Goal: Task Accomplishment & Management: Manage account settings

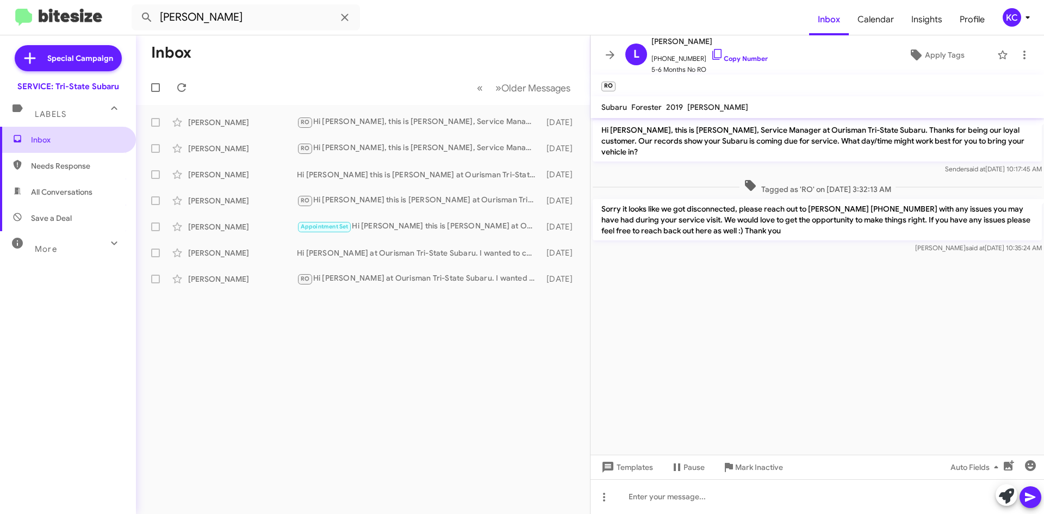
click at [57, 152] on span "Inbox" at bounding box center [68, 140] width 136 height 26
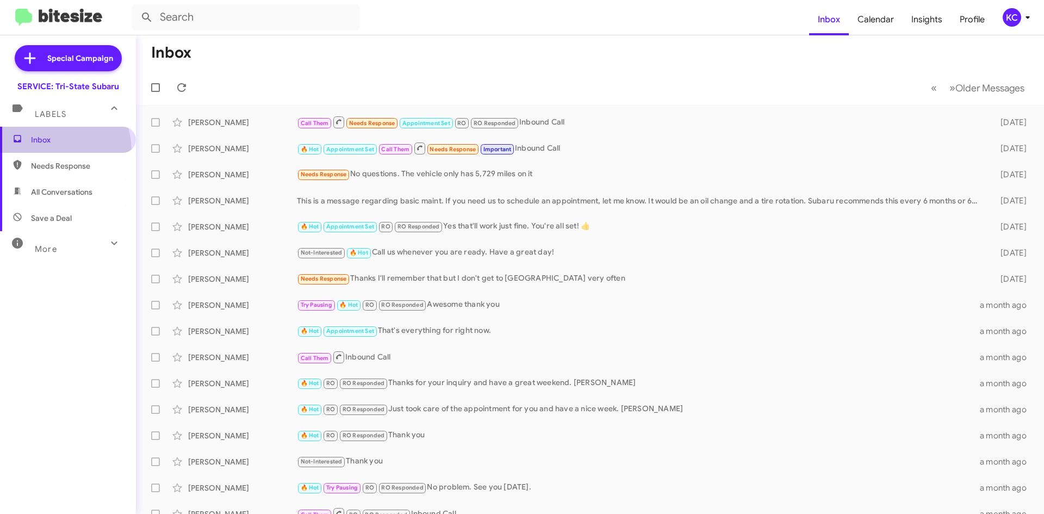
click at [56, 150] on span "Inbox" at bounding box center [68, 140] width 136 height 26
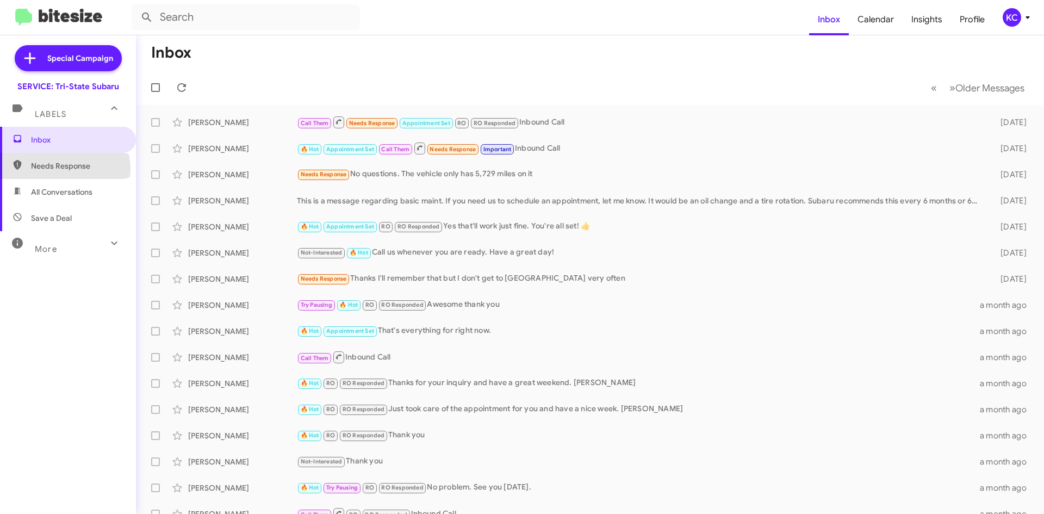
click at [64, 169] on span "Needs Response" at bounding box center [77, 165] width 92 height 11
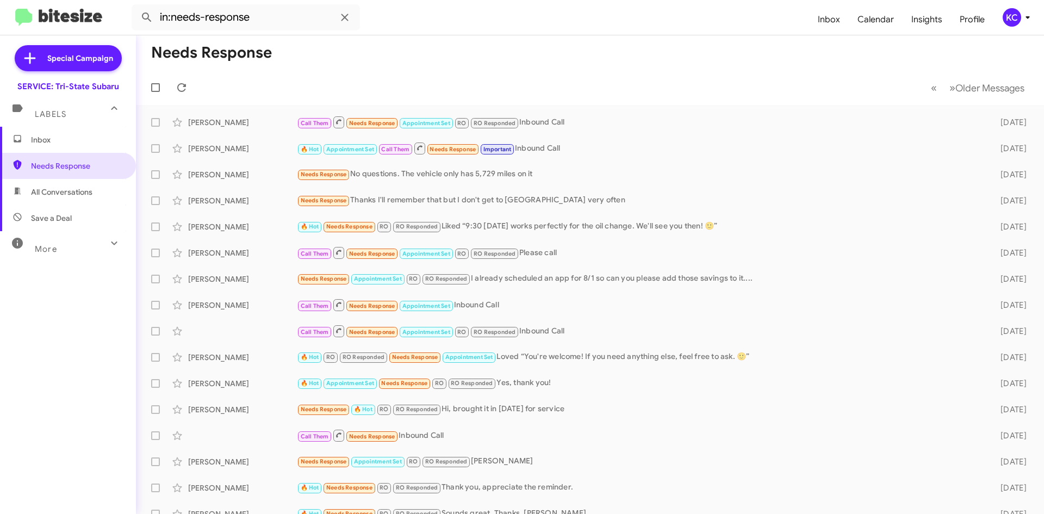
click at [64, 196] on span "All Conversations" at bounding box center [61, 192] width 61 height 11
type input "in:all-conversations"
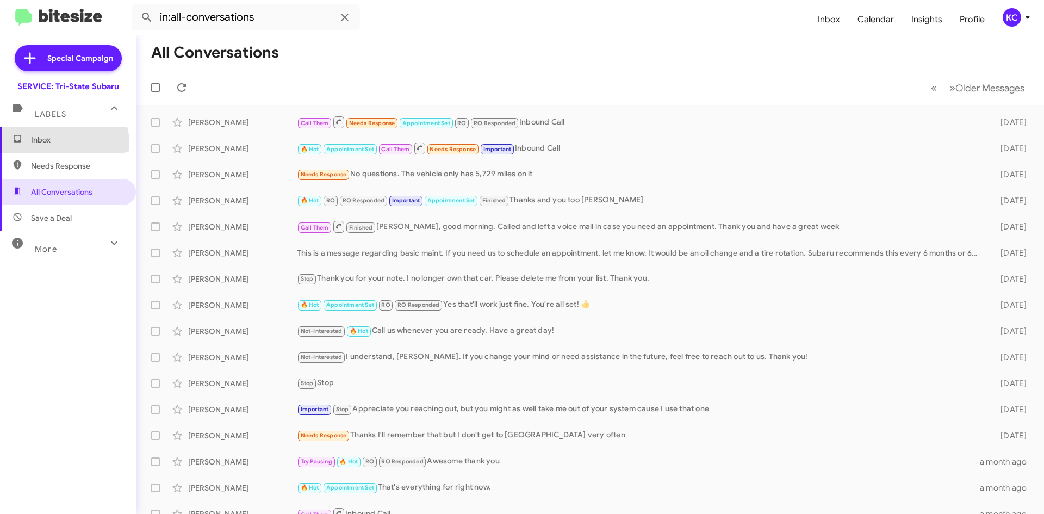
click at [48, 144] on span "Inbox" at bounding box center [77, 139] width 92 height 11
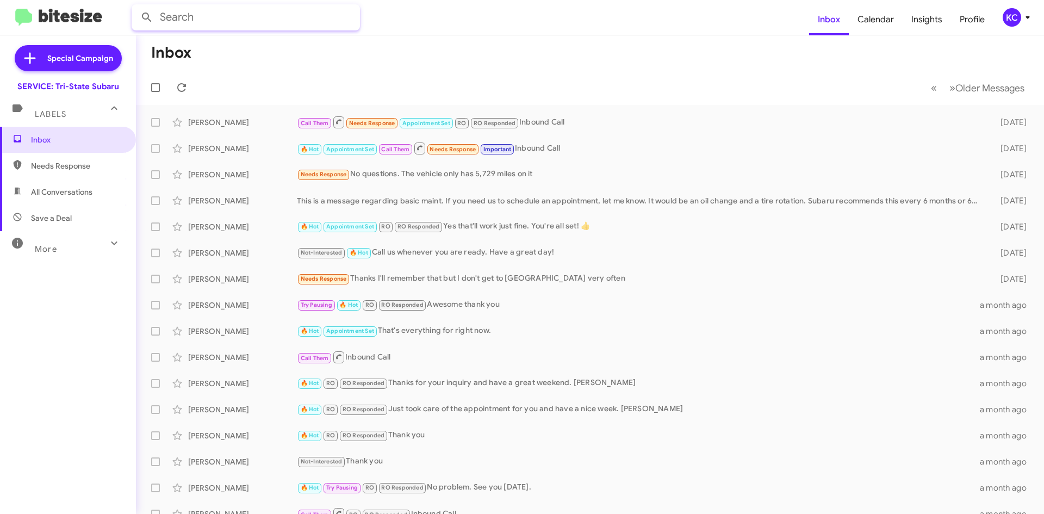
click at [252, 10] on input "text" at bounding box center [246, 17] width 228 height 26
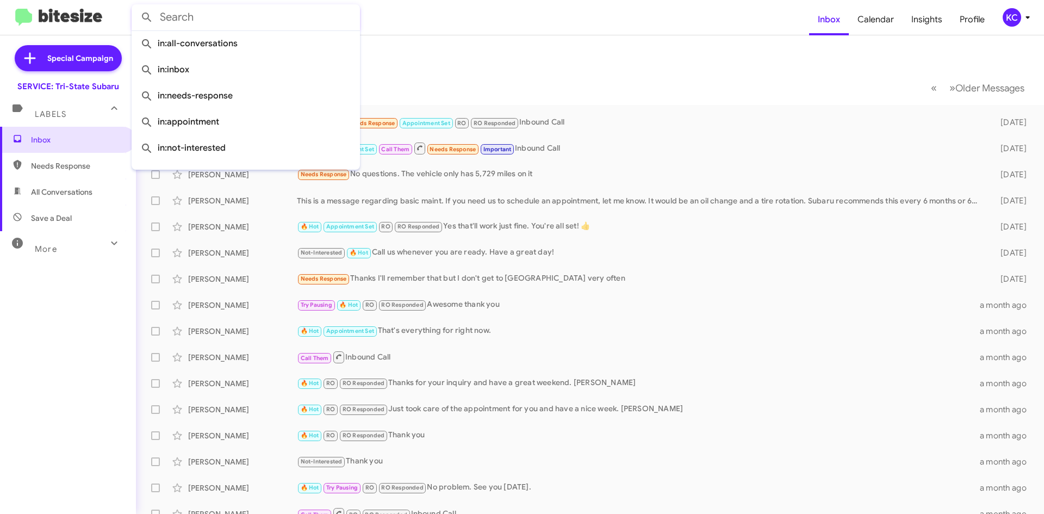
click at [252, 10] on input "text" at bounding box center [246, 17] width 228 height 26
click at [604, 49] on mat-toolbar-row "Inbox" at bounding box center [590, 52] width 908 height 35
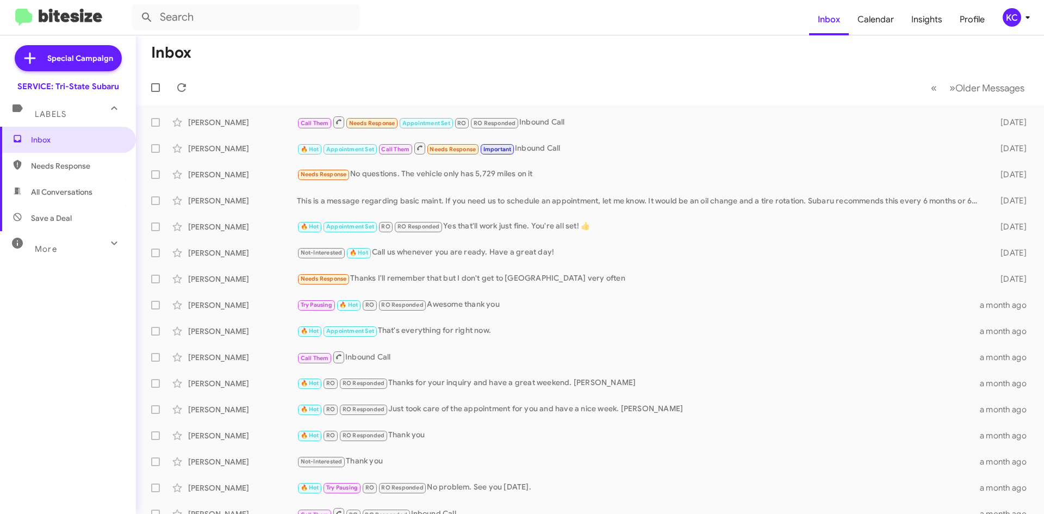
click at [85, 165] on span "Needs Response" at bounding box center [77, 165] width 92 height 11
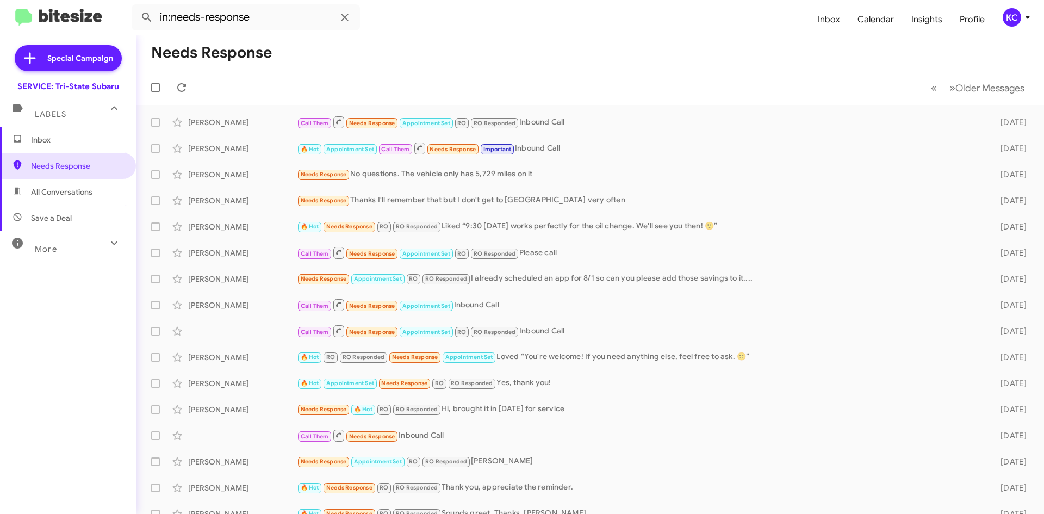
click at [85, 193] on span "All Conversations" at bounding box center [61, 192] width 61 height 11
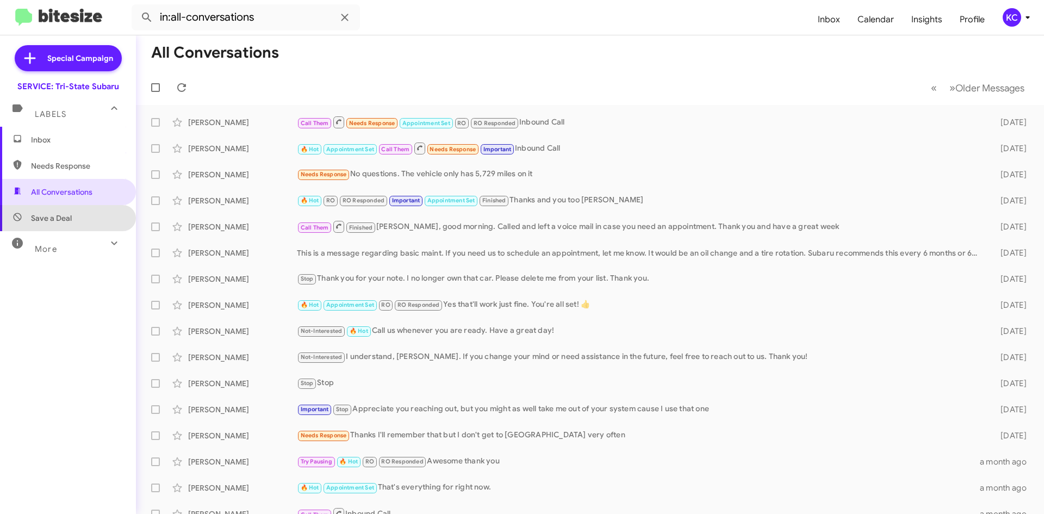
click at [78, 228] on span "Save a Deal" at bounding box center [68, 218] width 136 height 26
type input "in:not-interested"
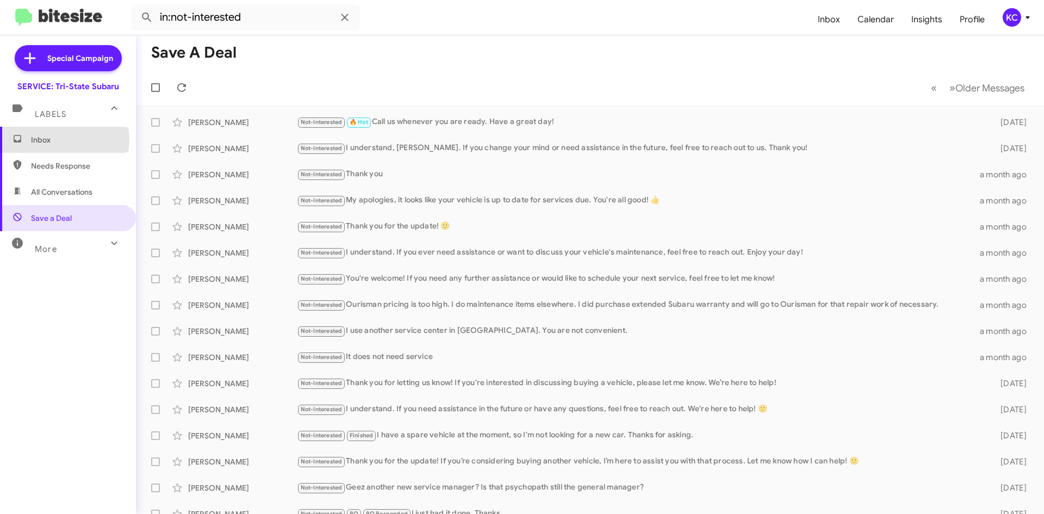
click at [64, 139] on span "Inbox" at bounding box center [77, 139] width 92 height 11
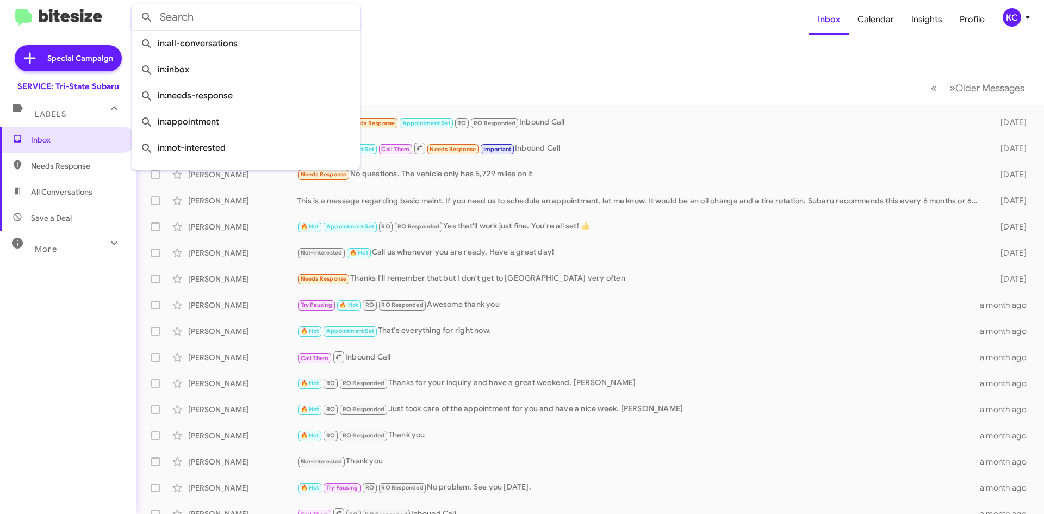
click at [201, 21] on input "text" at bounding box center [246, 17] width 228 height 26
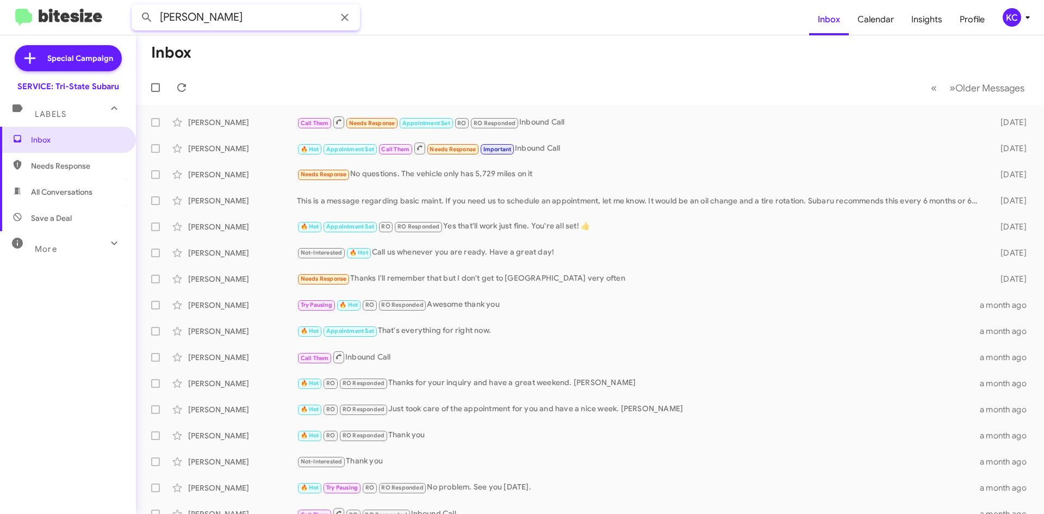
click at [136, 7] on button at bounding box center [147, 18] width 22 height 22
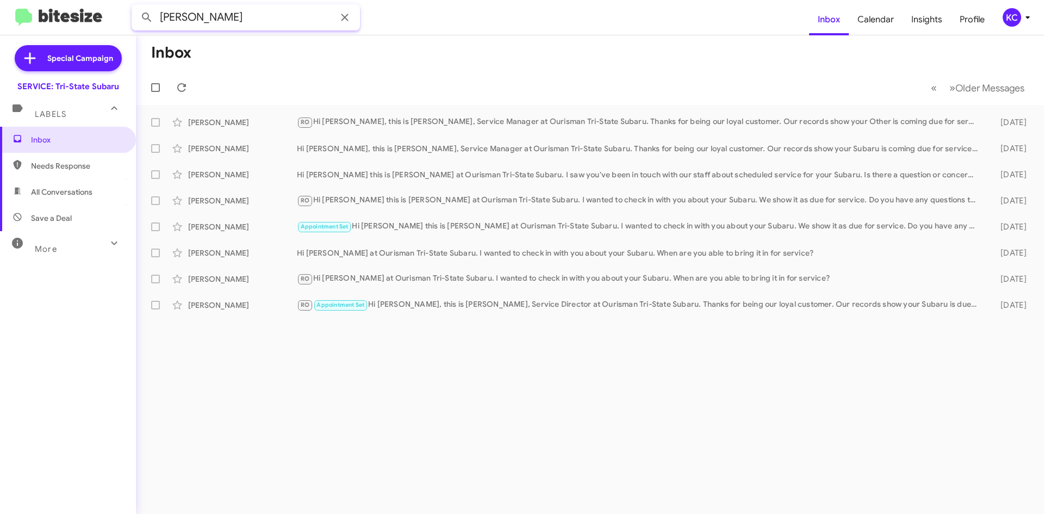
click at [225, 15] on input "lisa joyce" at bounding box center [246, 17] width 228 height 26
click at [136, 7] on button at bounding box center [147, 18] width 22 height 22
click at [79, 186] on span "All Conversations" at bounding box center [68, 192] width 136 height 26
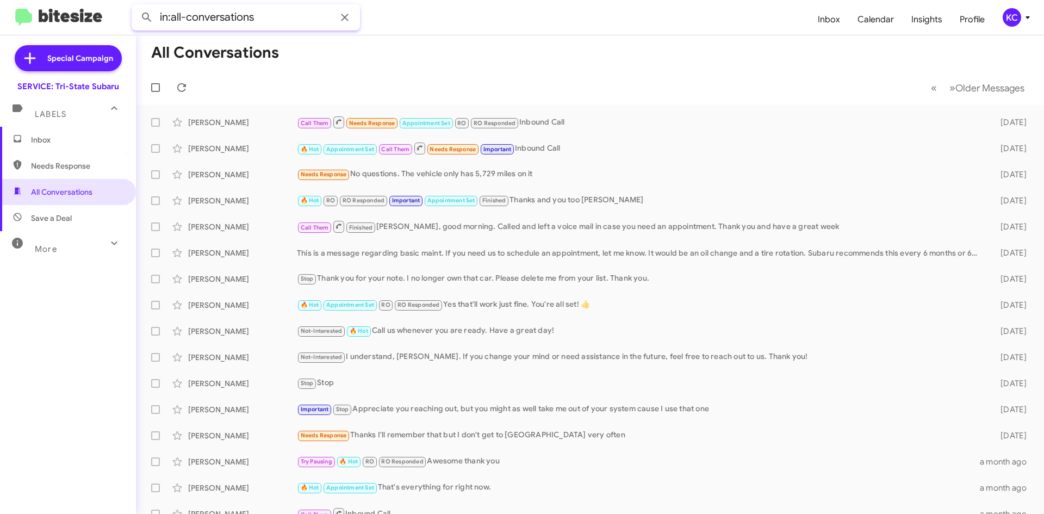
drag, startPoint x: 280, startPoint y: 20, endPoint x: -237, endPoint y: -47, distance: 520.5
click at [0, 0] on html "in:all-conversations Inbox Calendar Insights Profile KC Special Campaign SERVIC…" at bounding box center [522, 257] width 1044 height 514
click at [136, 7] on button at bounding box center [147, 18] width 22 height 22
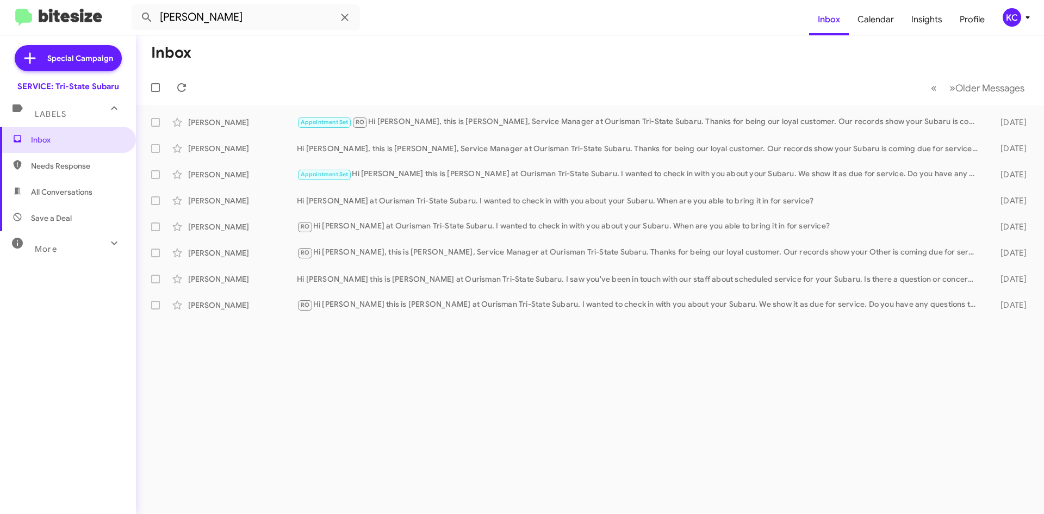
click at [99, 119] on div "Labels" at bounding box center [57, 110] width 97 height 20
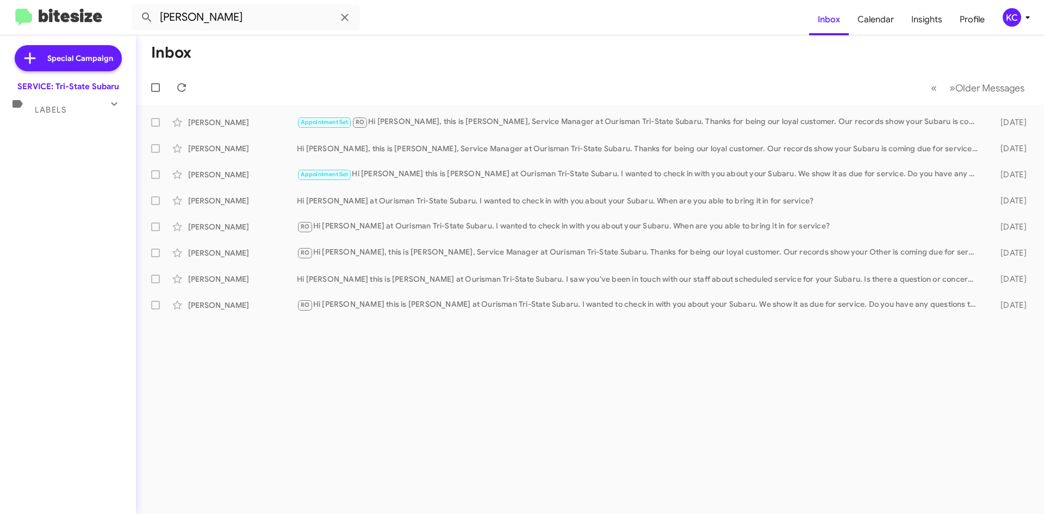
click at [99, 119] on div "Special Campaign SERVICE: Tri-State Subaru Labels Inbox Needs Response All Conv…" at bounding box center [68, 272] width 136 height 474
click at [68, 113] on div "Labels" at bounding box center [57, 105] width 97 height 20
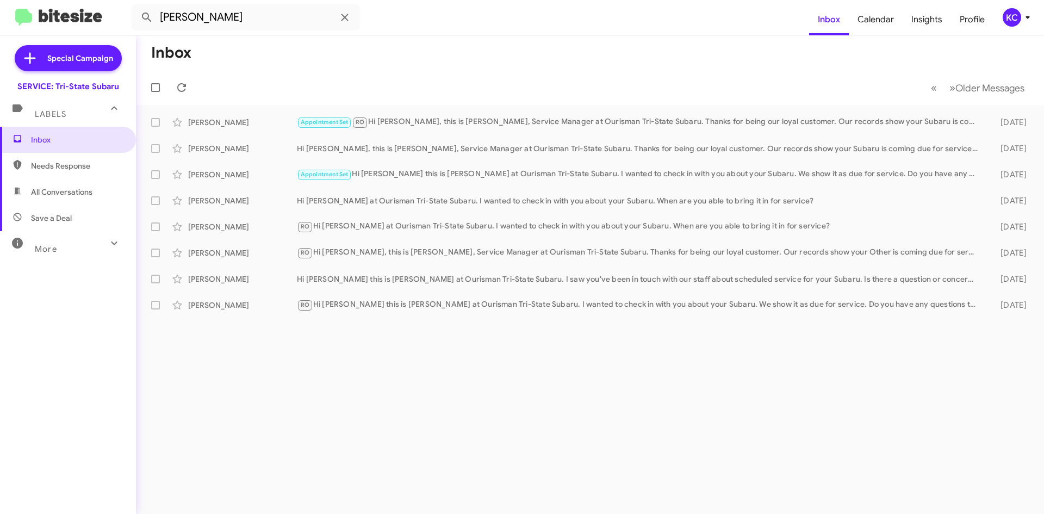
click at [63, 164] on span "Needs Response" at bounding box center [77, 165] width 92 height 11
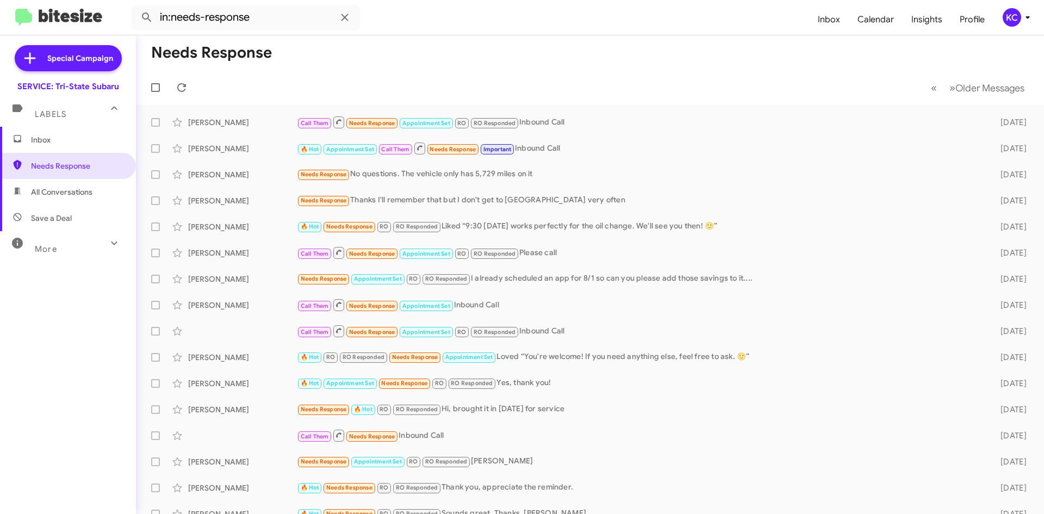
click at [63, 194] on span "All Conversations" at bounding box center [61, 192] width 61 height 11
type input "in:all-conversations"
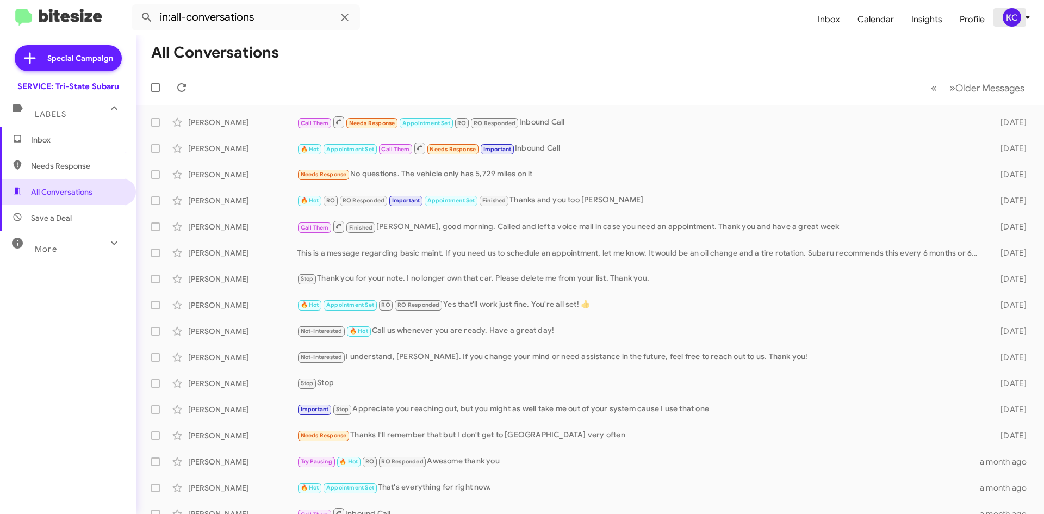
click at [1018, 14] on div "KC" at bounding box center [1012, 17] width 18 height 18
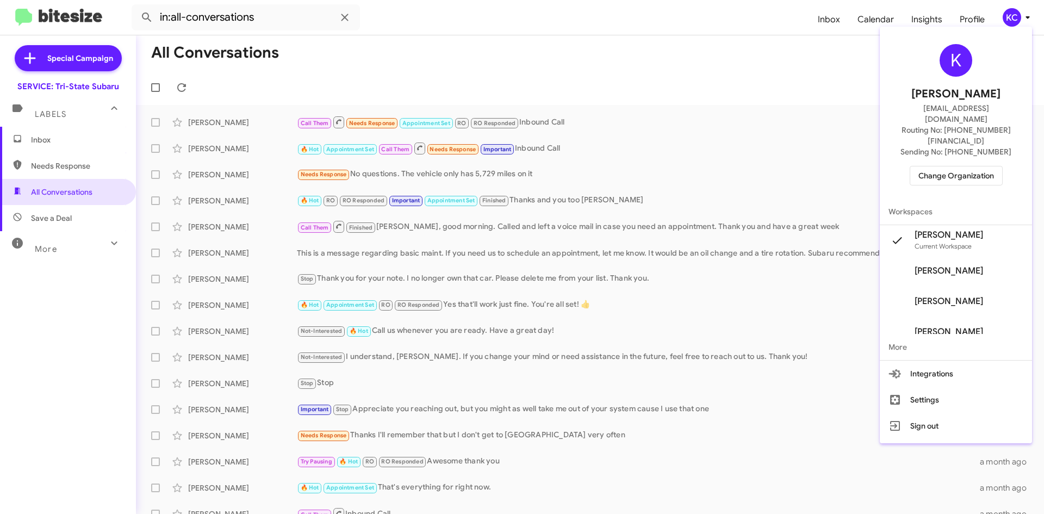
click at [975, 166] on span "Change Organization" at bounding box center [957, 175] width 76 height 18
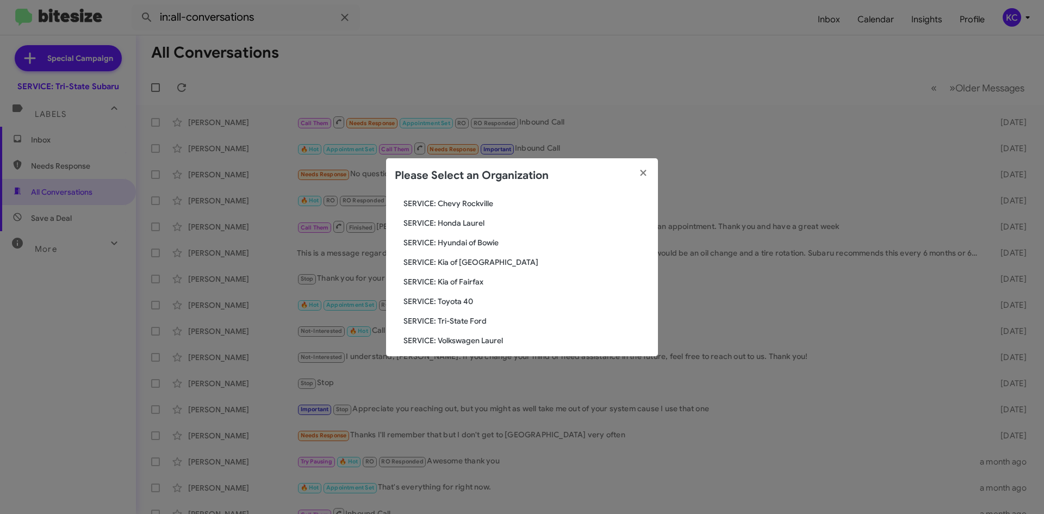
scroll to position [163, 0]
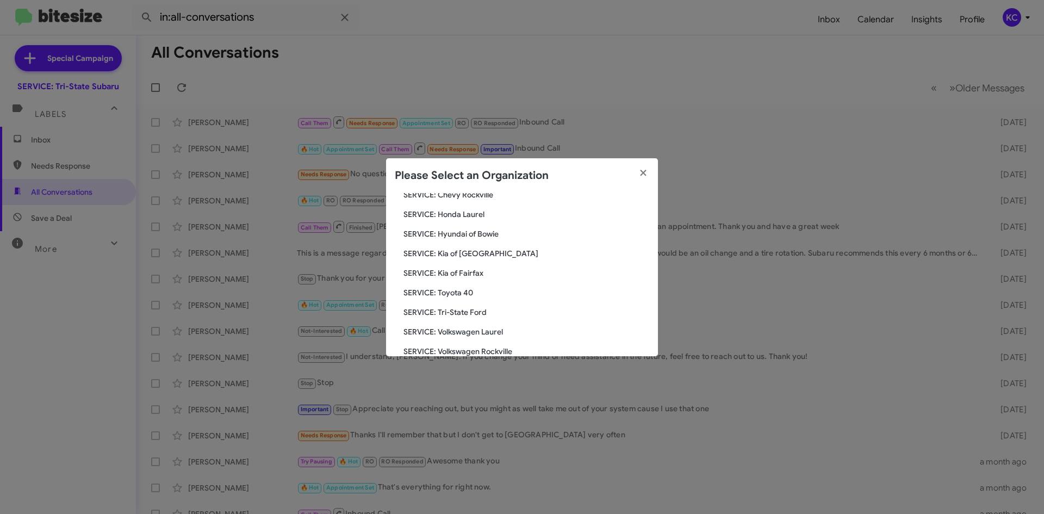
click at [481, 230] on span "SERVICE: Hyundai of Bowie" at bounding box center [527, 233] width 246 height 11
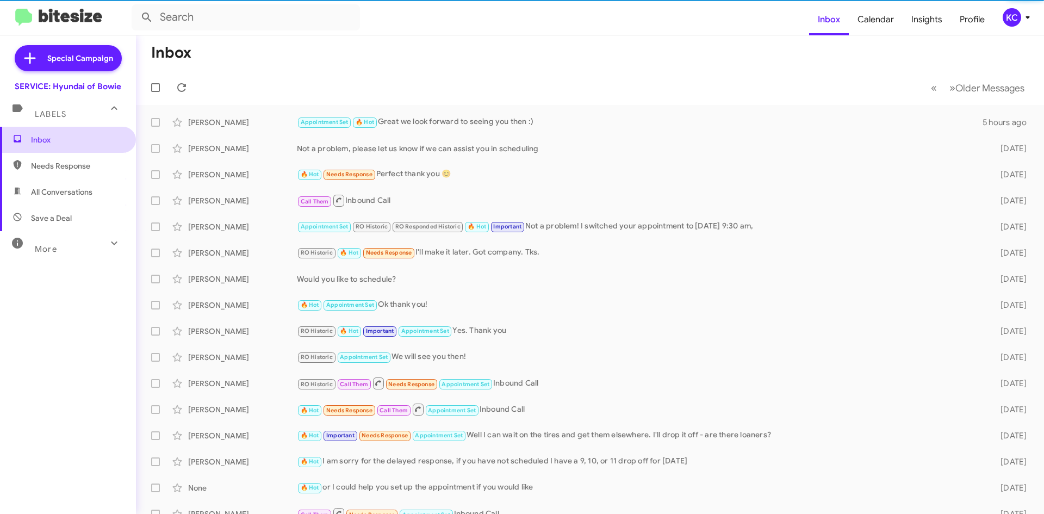
click at [69, 136] on span "Inbox" at bounding box center [77, 139] width 92 height 11
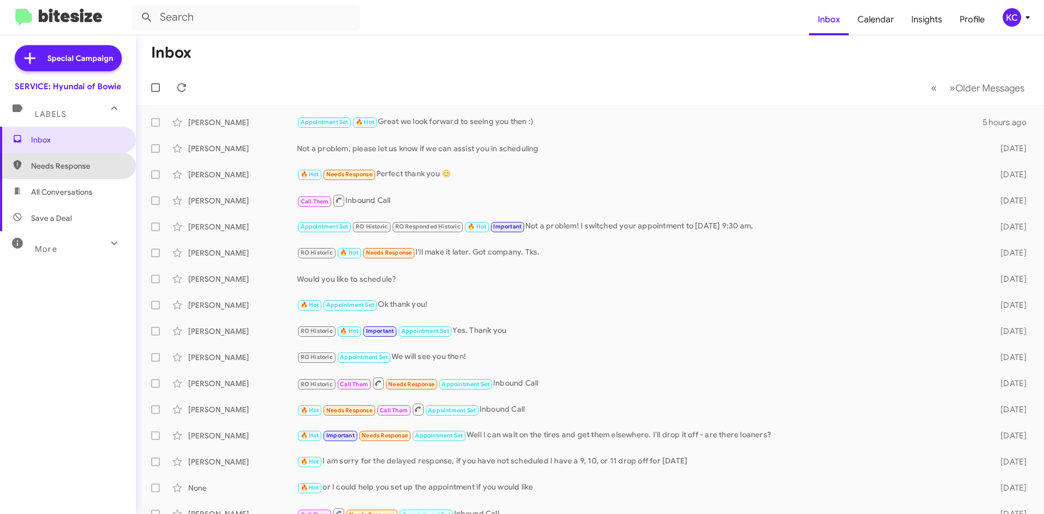
click at [73, 169] on span "Needs Response" at bounding box center [77, 165] width 92 height 11
type input "in:needs-response"
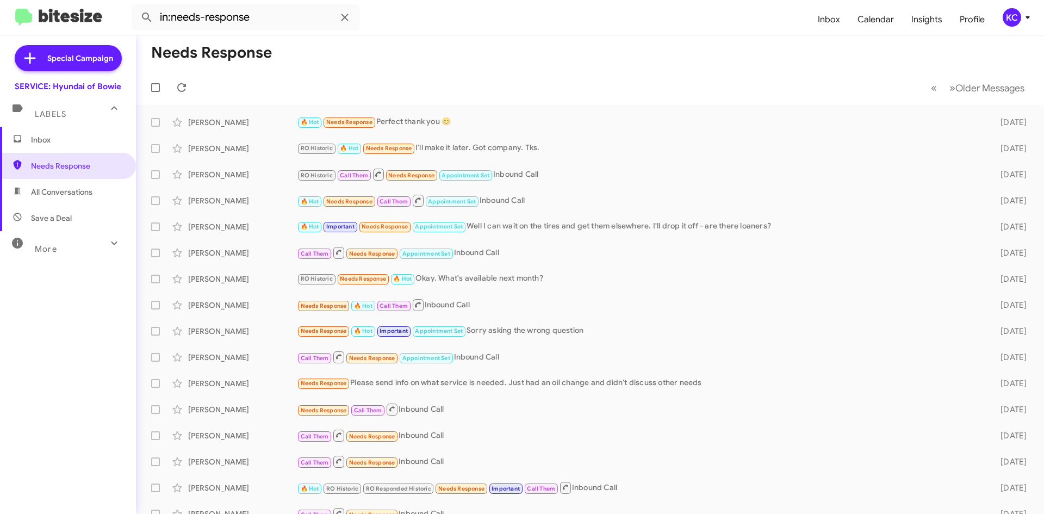
click at [1017, 20] on div "KC" at bounding box center [1012, 17] width 18 height 18
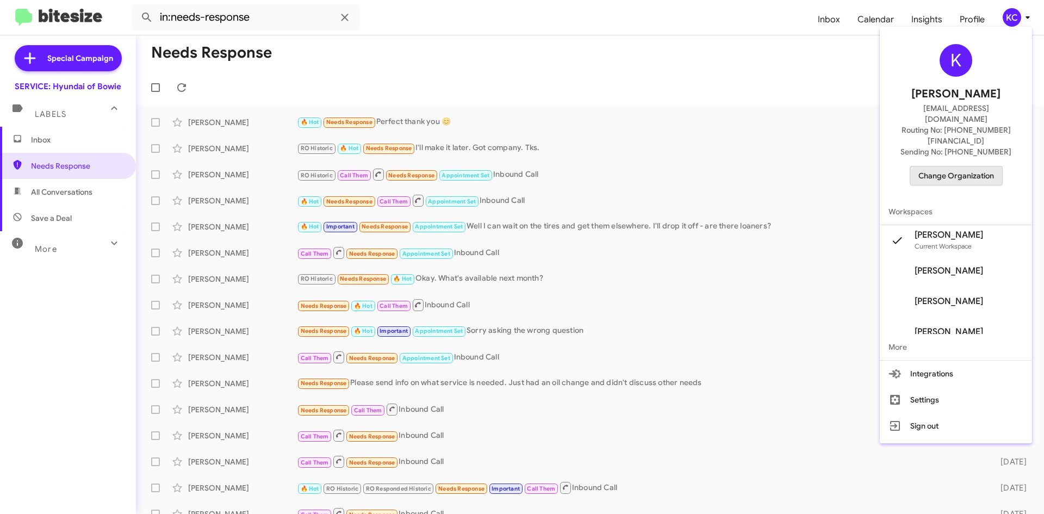
click at [982, 166] on span "Change Organization" at bounding box center [957, 175] width 76 height 18
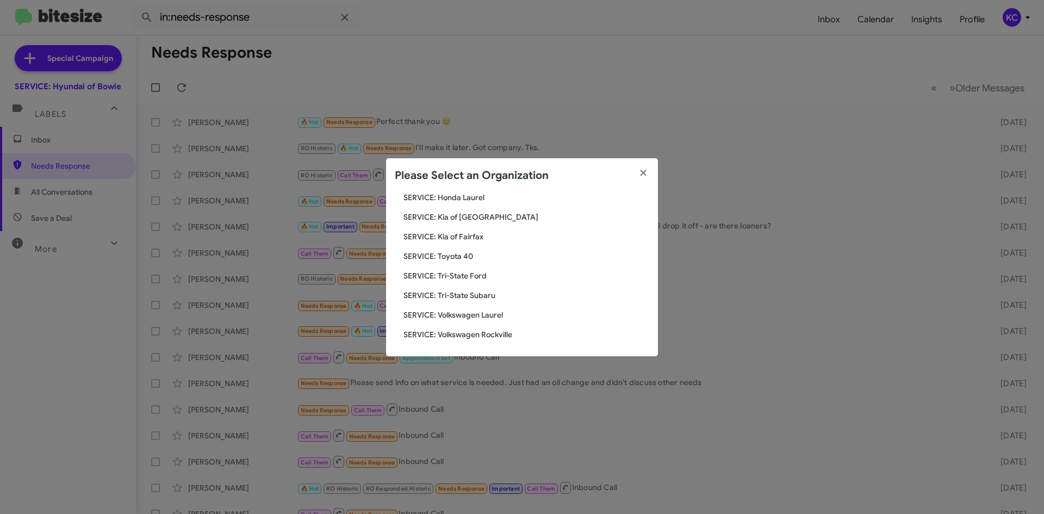
scroll to position [181, 0]
click at [462, 255] on span "SERVICE: Toyota 40" at bounding box center [527, 255] width 246 height 11
